Goal: Information Seeking & Learning: Learn about a topic

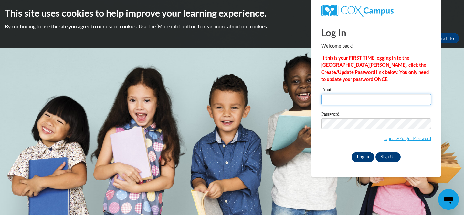
type input "[PERSON_NAME][EMAIL_ADDRESS][PERSON_NAME][DOMAIN_NAME]"
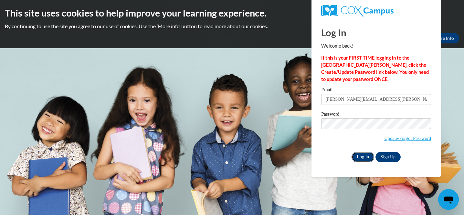
click at [364, 156] on input "Log In" at bounding box center [363, 157] width 23 height 10
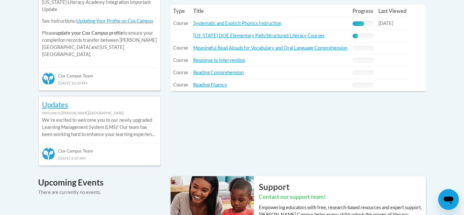
scroll to position [302, 0]
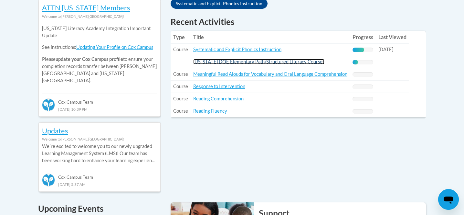
click at [202, 64] on link "[US_STATE] DOE Elementary Path/Structured Literacy Courses" at bounding box center [258, 61] width 131 height 5
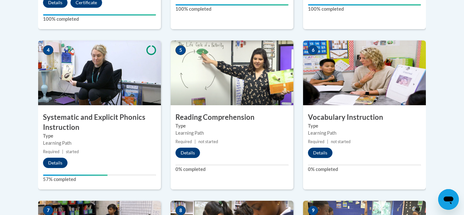
scroll to position [385, 0]
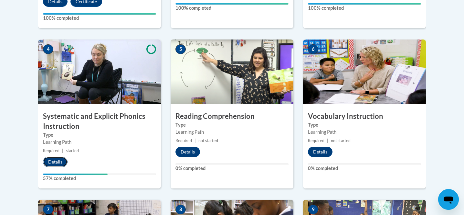
click at [54, 159] on button "Details" at bounding box center [55, 161] width 25 height 10
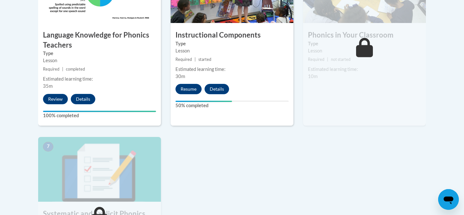
scroll to position [425, 0]
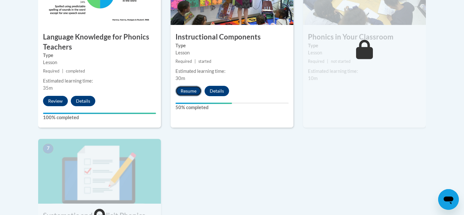
click at [190, 90] on button "Resume" at bounding box center [189, 91] width 26 height 10
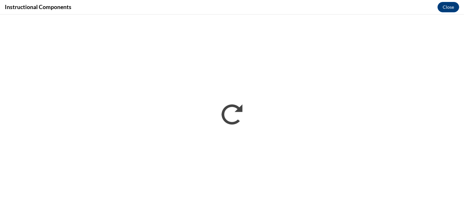
scroll to position [0, 0]
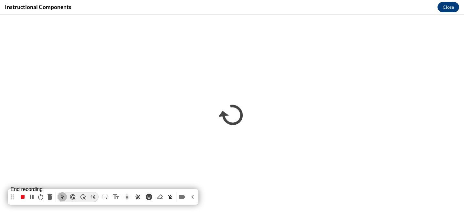
click at [22, 198] on icon "stop recording" at bounding box center [23, 197] width 4 height 4
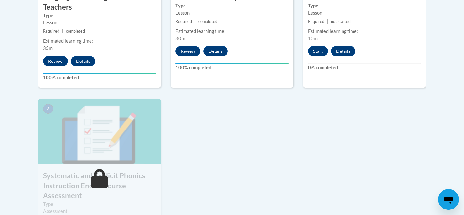
scroll to position [452, 0]
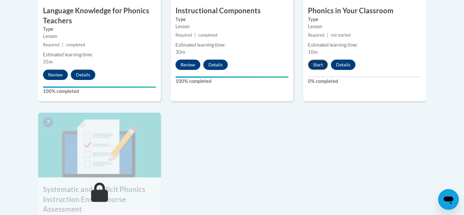
click at [321, 68] on button "Start" at bounding box center [318, 64] width 20 height 10
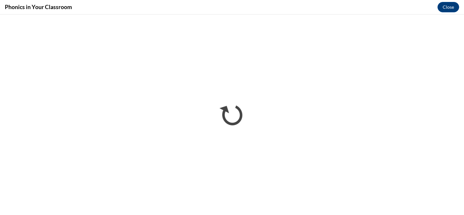
scroll to position [0, 0]
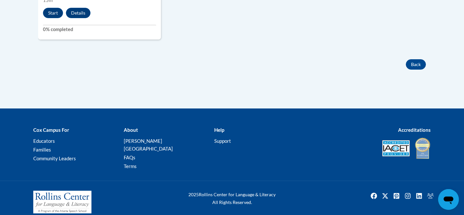
scroll to position [651, 0]
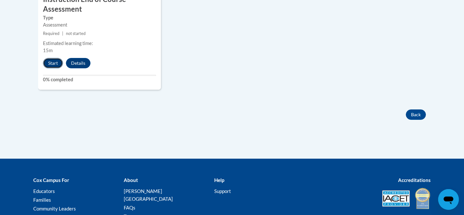
click at [53, 63] on button "Start" at bounding box center [53, 63] width 20 height 10
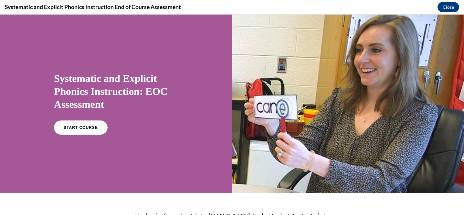
scroll to position [0, 0]
click at [92, 121] on link "START COURSE" at bounding box center [81, 127] width 56 height 15
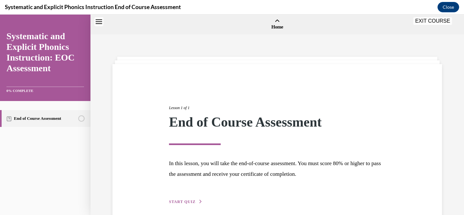
scroll to position [20, 0]
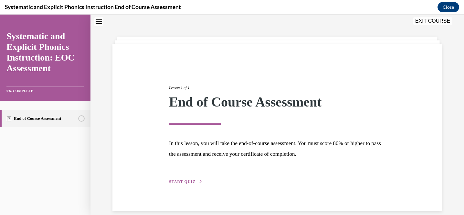
click at [186, 181] on span "START QUIZ" at bounding box center [182, 181] width 27 height 5
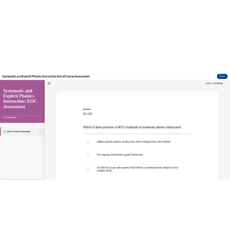
scroll to position [20, 0]
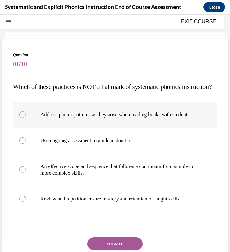
click at [23, 118] on div at bounding box center [22, 114] width 6 height 6
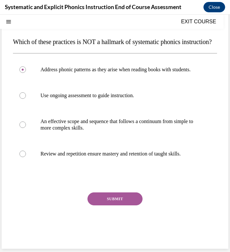
click at [112, 202] on button "SUBMIT" at bounding box center [114, 198] width 55 height 13
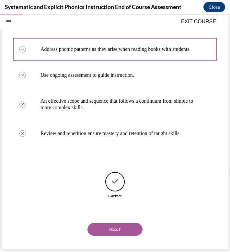
scroll to position [105, 0]
click at [164, 194] on div "Correct" at bounding box center [115, 196] width 204 height 6
click at [121, 53] on div at bounding box center [115, 49] width 204 height 23
click at [139, 91] on div at bounding box center [115, 104] width 204 height 32
click at [111, 214] on button "NEXT" at bounding box center [114, 228] width 55 height 13
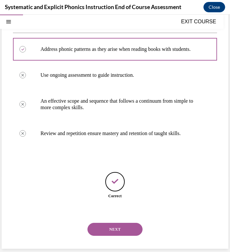
scroll to position [54, 0]
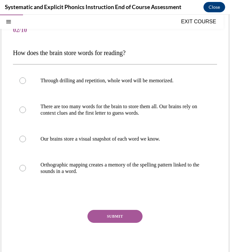
click at [111, 214] on div "SUBMIT" at bounding box center [115, 226] width 204 height 32
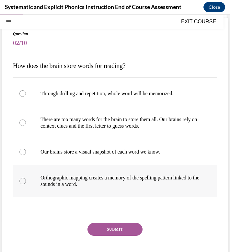
scroll to position [42, 0]
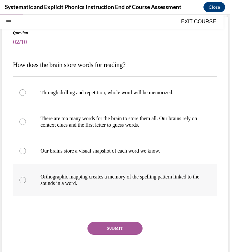
click at [127, 178] on p "Orthographic mapping creates a memory of the spelling pattern linked to the sou…" at bounding box center [120, 179] width 160 height 13
click at [117, 214] on button "SUBMIT" at bounding box center [114, 227] width 55 height 13
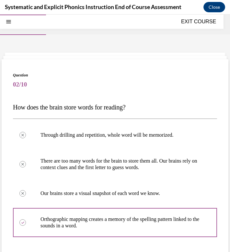
scroll to position [124, 0]
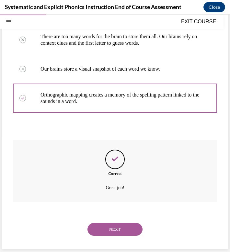
click at [135, 165] on div "Correct Great job!" at bounding box center [115, 171] width 204 height 62
click at [117, 214] on div "NEXT" at bounding box center [115, 229] width 204 height 26
click at [124, 214] on button "NEXT" at bounding box center [114, 228] width 55 height 13
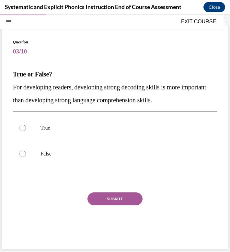
scroll to position [33, 0]
click at [48, 158] on div at bounding box center [115, 154] width 204 height 26
click at [99, 199] on button "SUBMIT" at bounding box center [114, 198] width 55 height 13
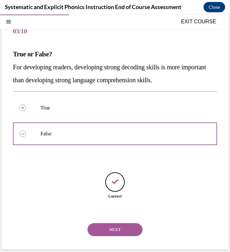
scroll to position [53, 0]
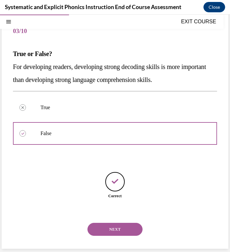
click at [118, 214] on button "NEXT" at bounding box center [114, 228] width 55 height 13
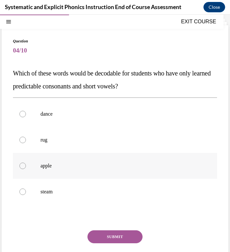
scroll to position [47, 0]
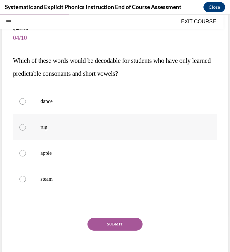
click at [152, 139] on div at bounding box center [115, 127] width 204 height 26
click at [122, 214] on button "SUBMIT" at bounding box center [114, 223] width 55 height 13
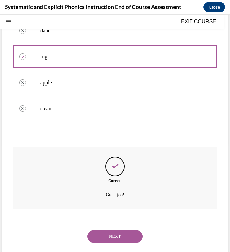
scroll to position [124, 0]
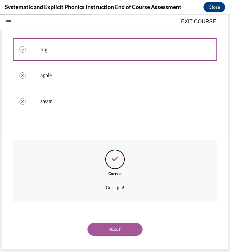
click at [116, 214] on button "NEXT" at bounding box center [114, 228] width 55 height 13
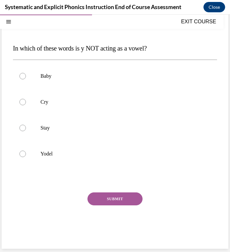
scroll to position [54, 0]
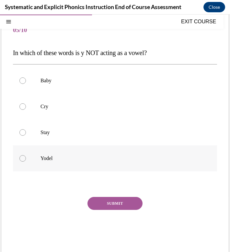
click at [148, 162] on div at bounding box center [115, 158] width 204 height 26
click at [121, 198] on button "SUBMIT" at bounding box center [114, 203] width 55 height 13
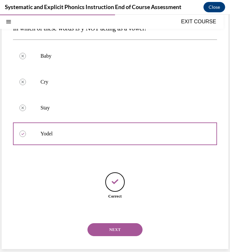
scroll to position [79, 0]
click at [119, 214] on button "NEXT" at bounding box center [114, 228] width 55 height 13
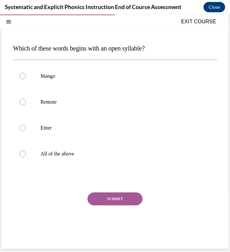
scroll to position [54, 0]
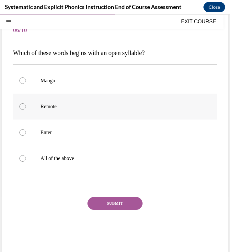
click at [132, 104] on p "Remote" at bounding box center [120, 106] width 160 height 6
click at [118, 202] on button "SUBMIT" at bounding box center [114, 203] width 55 height 13
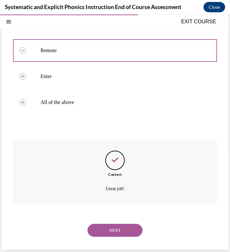
scroll to position [111, 0]
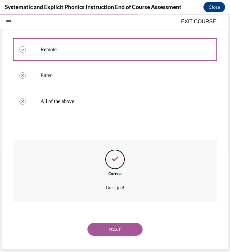
click at [112, 214] on button "NEXT" at bounding box center [114, 228] width 55 height 13
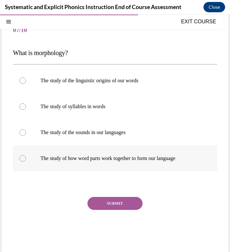
click at [131, 169] on div at bounding box center [115, 158] width 204 height 26
click at [118, 199] on button "SUBMIT" at bounding box center [114, 203] width 55 height 13
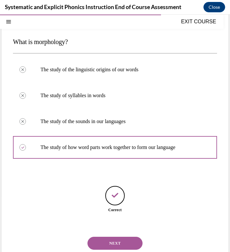
scroll to position [79, 0]
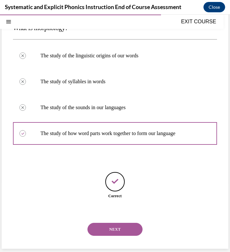
click at [111, 214] on button "NEXT" at bounding box center [114, 228] width 55 height 13
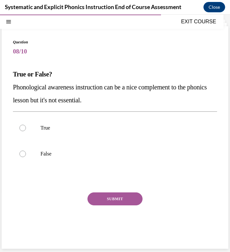
scroll to position [33, 0]
click at [157, 160] on div at bounding box center [115, 154] width 204 height 26
click at [119, 194] on button "SUBMIT" at bounding box center [114, 198] width 55 height 13
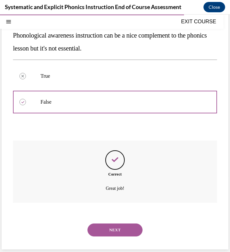
scroll to position [85, 0]
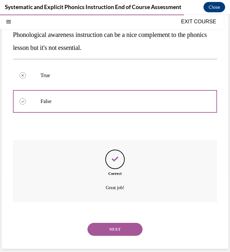
click at [115, 214] on button "NEXT" at bounding box center [114, 228] width 55 height 13
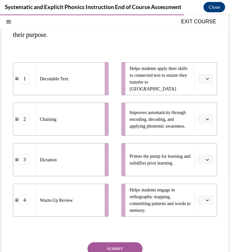
scroll to position [92, 0]
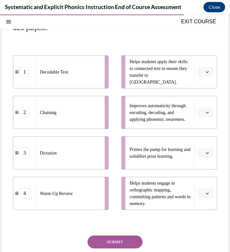
click at [210, 73] on button "button" at bounding box center [205, 72] width 16 height 10
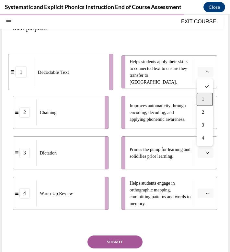
click at [199, 101] on div "1" at bounding box center [204, 99] width 16 height 13
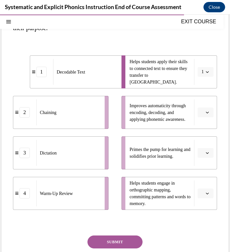
click at [206, 109] on button "button" at bounding box center [205, 112] width 16 height 10
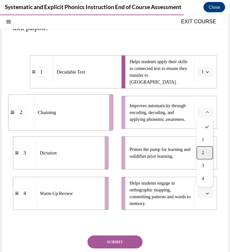
click at [205, 157] on div "2" at bounding box center [204, 152] width 16 height 13
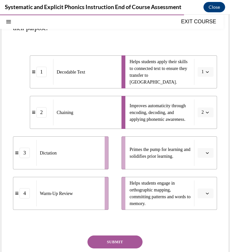
click at [208, 194] on icon "button" at bounding box center [206, 192] width 3 height 3
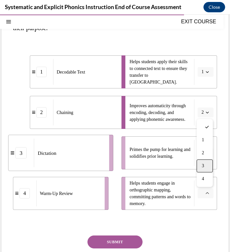
click at [204, 167] on div "3" at bounding box center [204, 165] width 16 height 13
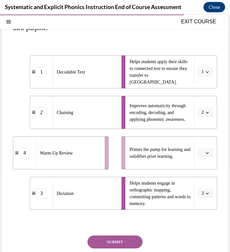
click at [206, 152] on icon "button" at bounding box center [207, 153] width 3 height 2
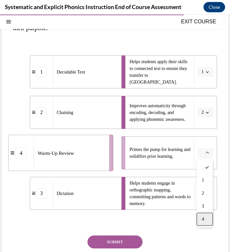
click at [204, 214] on div "4" at bounding box center [204, 218] width 16 height 13
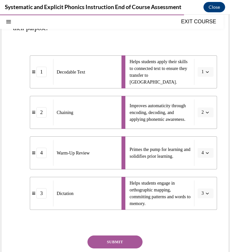
scroll to position [135, 0]
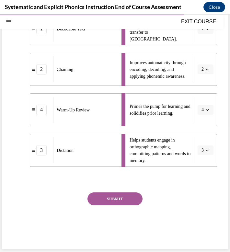
click at [118, 198] on button "SUBMIT" at bounding box center [114, 198] width 55 height 13
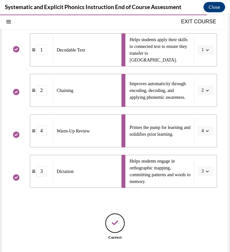
scroll to position [156, 0]
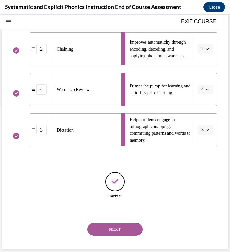
click at [113, 214] on button "NEXT" at bounding box center [114, 228] width 55 height 13
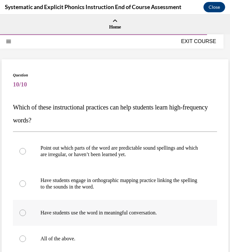
scroll to position [51, 0]
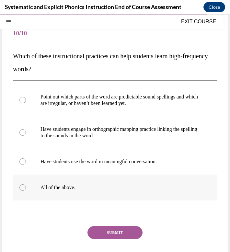
click at [75, 187] on p "All of the above." at bounding box center [120, 187] width 160 height 6
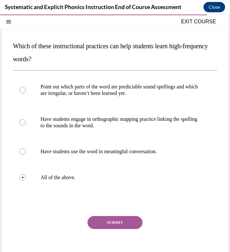
scroll to position [85, 0]
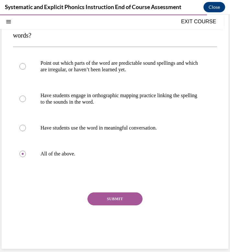
click at [113, 198] on button "SUBMIT" at bounding box center [114, 198] width 55 height 13
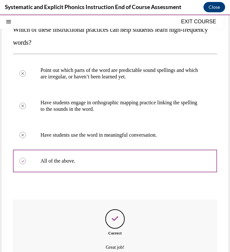
scroll to position [137, 0]
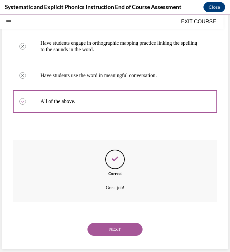
click at [133, 214] on button "NEXT" at bounding box center [114, 228] width 55 height 13
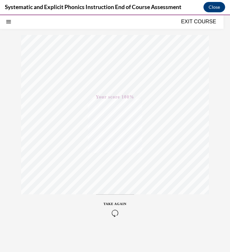
scroll to position [69, 0]
click at [199, 23] on button "EXIT COURSE" at bounding box center [198, 22] width 39 height 8
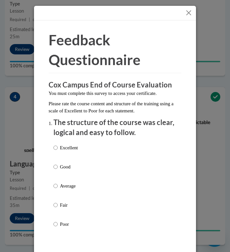
click at [65, 145] on p "Excellent" at bounding box center [69, 147] width 18 height 7
click at [58, 145] on input "Excellent" at bounding box center [55, 147] width 4 height 7
radio input "true"
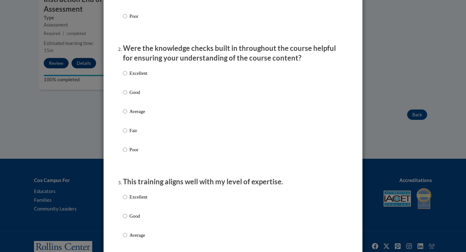
scroll to position [156, 0]
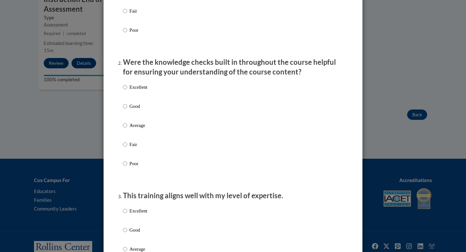
click at [142, 91] on p "Excellent" at bounding box center [138, 86] width 18 height 7
click at [127, 91] on input "Excellent" at bounding box center [125, 86] width 4 height 7
radio input "true"
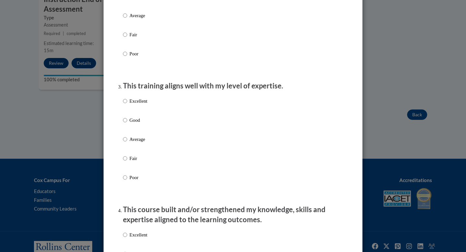
scroll to position [319, 0]
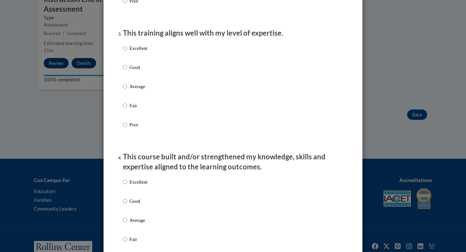
click at [143, 52] on p "Excellent" at bounding box center [138, 48] width 18 height 7
click at [127, 52] on input "Excellent" at bounding box center [125, 48] width 4 height 7
radio input "true"
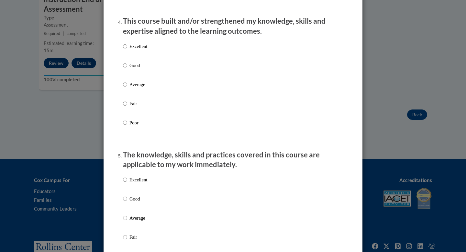
scroll to position [468, 0]
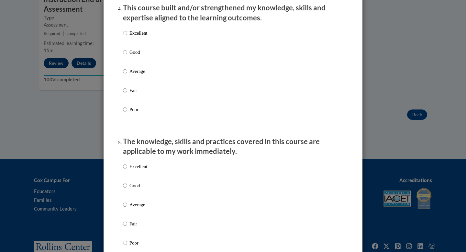
click at [144, 37] on p "Excellent" at bounding box center [138, 32] width 18 height 7
click at [127, 37] on input "Excellent" at bounding box center [125, 32] width 4 height 7
radio input "true"
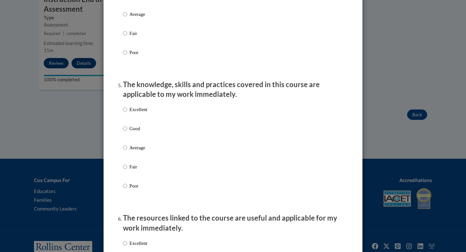
scroll to position [583, 0]
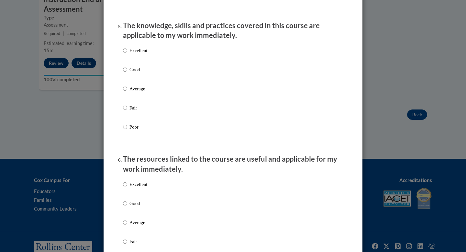
click at [140, 54] on p "Excellent" at bounding box center [138, 50] width 18 height 7
click at [127, 54] on input "Excellent" at bounding box center [125, 50] width 4 height 7
radio input "true"
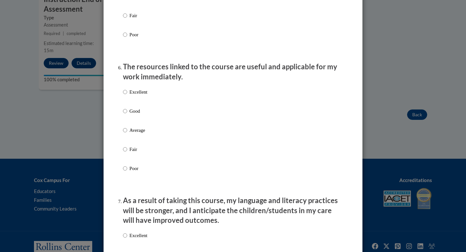
click at [137, 95] on p "Excellent" at bounding box center [138, 91] width 18 height 7
click at [127, 95] on input "Excellent" at bounding box center [125, 91] width 4 height 7
radio input "true"
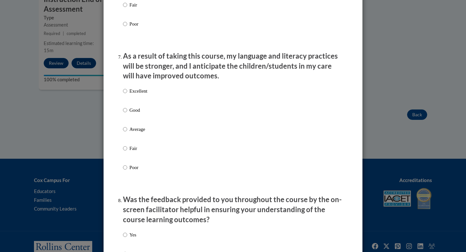
click at [136, 94] on p "Excellent" at bounding box center [138, 90] width 18 height 7
click at [127, 94] on input "Excellent" at bounding box center [125, 90] width 4 height 7
radio input "true"
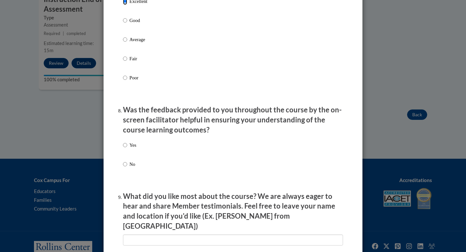
scroll to position [965, 0]
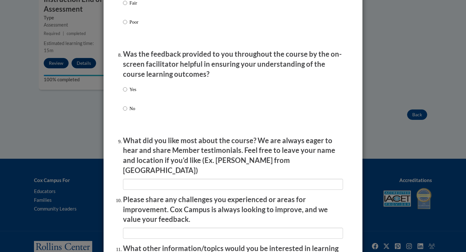
click at [136, 93] on p "Yes" at bounding box center [132, 89] width 7 height 7
click at [127, 93] on input "Yes" at bounding box center [125, 89] width 4 height 7
radio input "true"
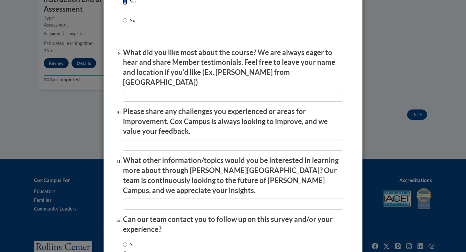
scroll to position [1093, 0]
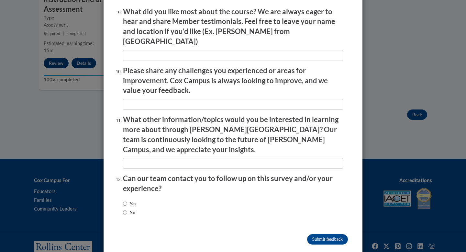
click at [128, 209] on label "No" at bounding box center [129, 212] width 12 height 7
click at [127, 209] on input "No" at bounding box center [125, 212] width 4 height 7
radio input "true"
click at [317, 214] on input "Submit feedback" at bounding box center [327, 239] width 41 height 10
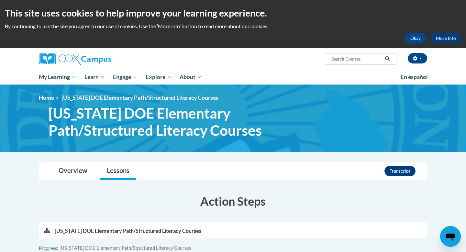
click at [195, 197] on h3 "Action Steps" at bounding box center [233, 201] width 388 height 16
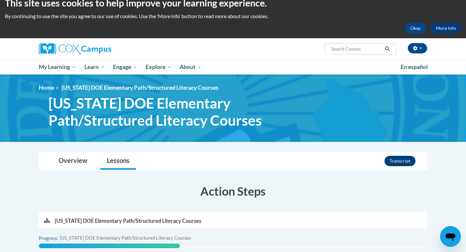
scroll to position [20, 0]
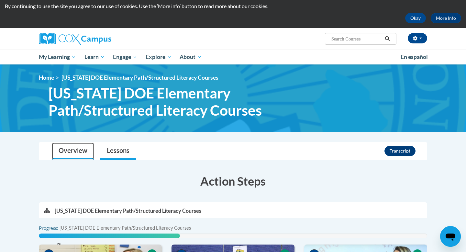
click at [77, 151] on link "Overview" at bounding box center [73, 150] width 42 height 17
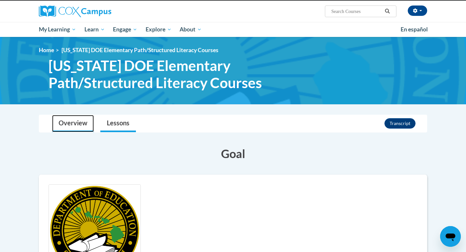
scroll to position [41, 0]
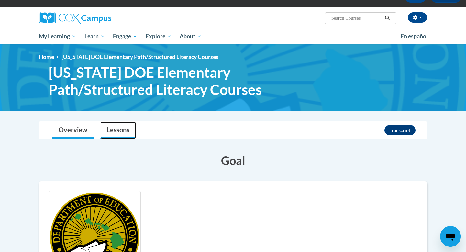
click at [119, 124] on link "Lessons" at bounding box center [118, 130] width 36 height 17
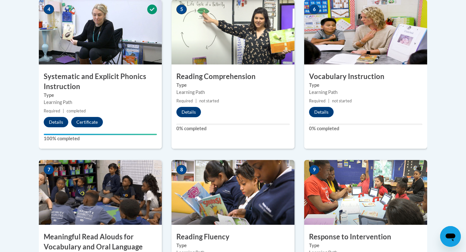
scroll to position [426, 0]
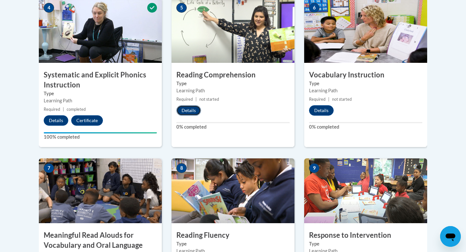
click at [187, 111] on button "Details" at bounding box center [188, 110] width 25 height 10
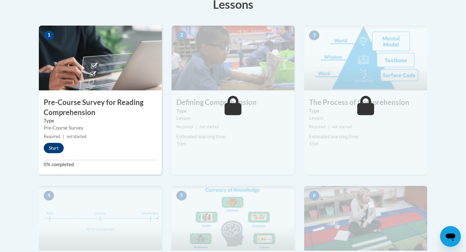
scroll to position [207, 0]
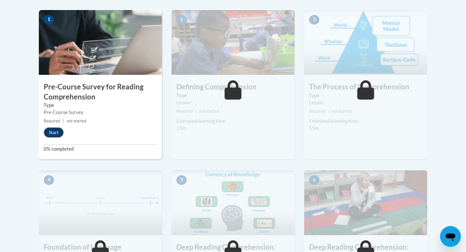
click at [53, 133] on button "Start" at bounding box center [54, 132] width 20 height 10
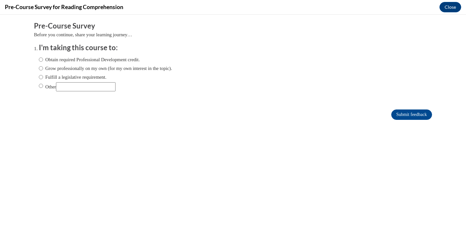
scroll to position [0, 0]
click at [86, 67] on label "Grow professionally on my own (for my own interest in the topic)." at bounding box center [105, 68] width 133 height 7
click at [43, 67] on input "Grow professionally on my own (for my own interest in the topic)." at bounding box center [41, 68] width 4 height 7
radio input "true"
click at [402, 111] on input "Submit feedback" at bounding box center [411, 114] width 41 height 10
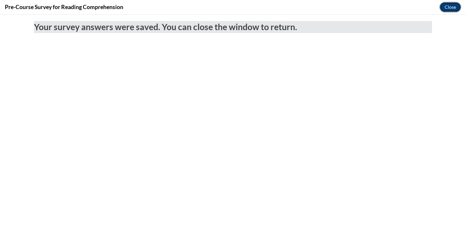
drag, startPoint x: 451, startPoint y: 10, endPoint x: 405, endPoint y: 54, distance: 63.8
click at [451, 10] on button "Close" at bounding box center [450, 7] width 22 height 10
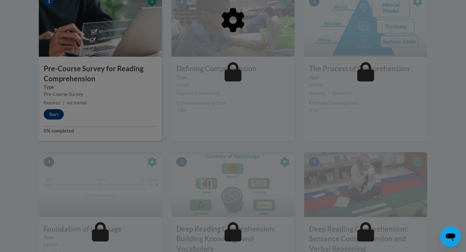
scroll to position [220, 0]
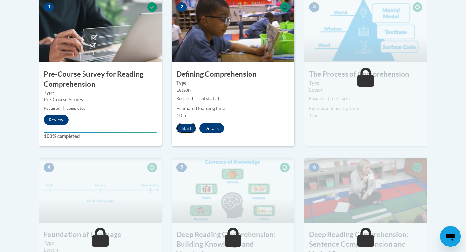
click at [188, 127] on button "Start" at bounding box center [186, 128] width 20 height 10
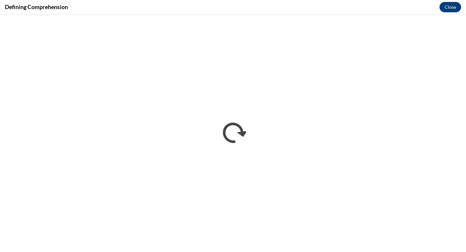
scroll to position [0, 0]
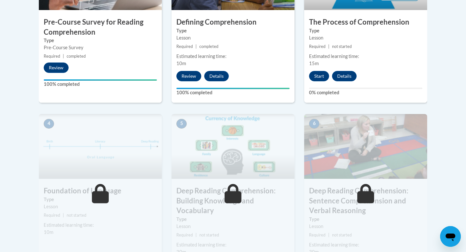
scroll to position [282, 0]
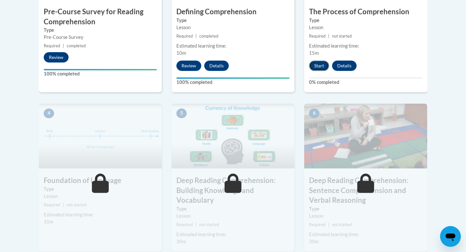
click at [319, 64] on button "Start" at bounding box center [319, 65] width 20 height 10
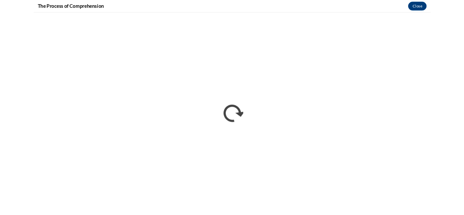
scroll to position [0, 0]
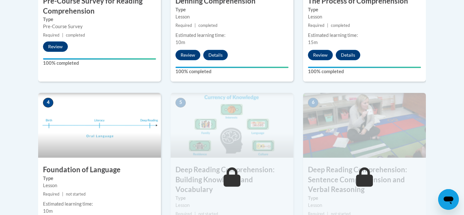
scroll to position [409, 0]
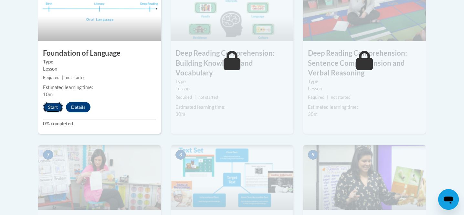
click at [53, 108] on button "Start" at bounding box center [53, 107] width 20 height 10
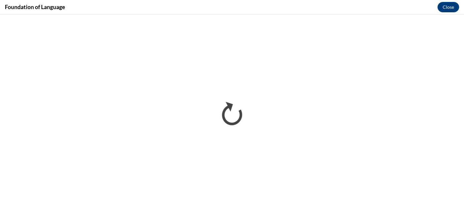
scroll to position [0, 0]
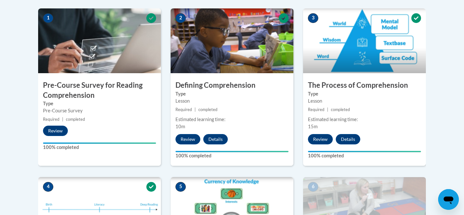
scroll to position [208, 0]
